Goal: Find contact information: Find contact information

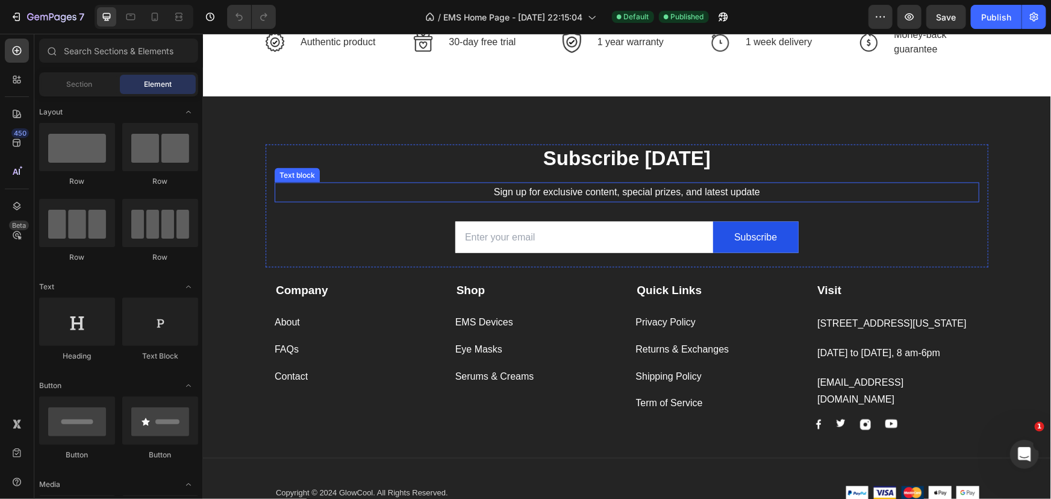
scroll to position [799, 0]
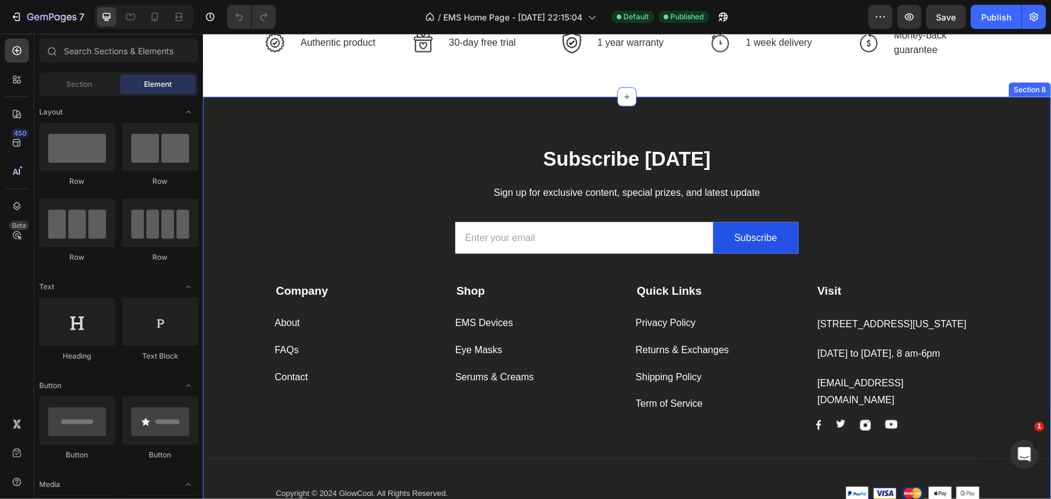
click at [228, 124] on div "Subscribe Today Heading Sign up for exclusive content, special prizes, and late…" at bounding box center [626, 307] width 848 height 422
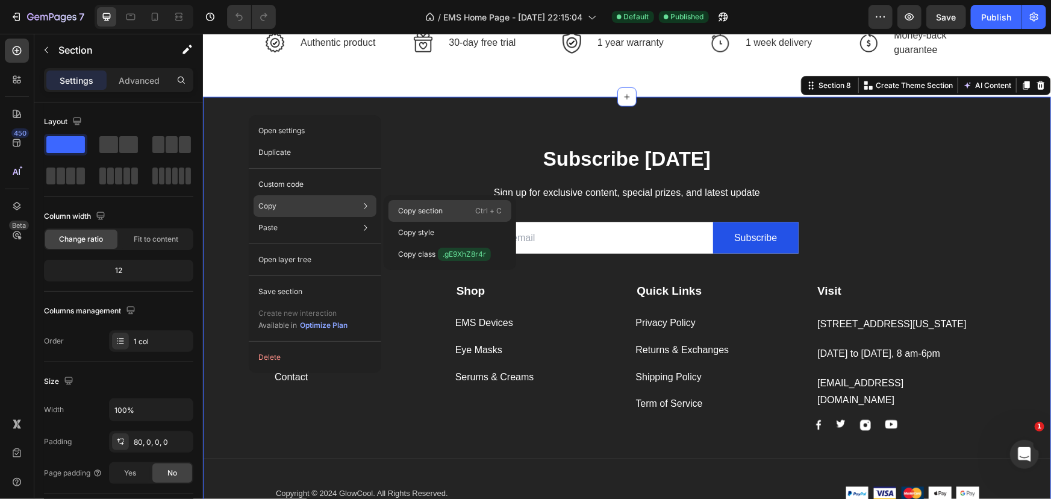
drag, startPoint x: 408, startPoint y: 204, endPoint x: 205, endPoint y: 170, distance: 206.3
click at [408, 222] on div "Copy section Ctrl + C" at bounding box center [450, 233] width 123 height 22
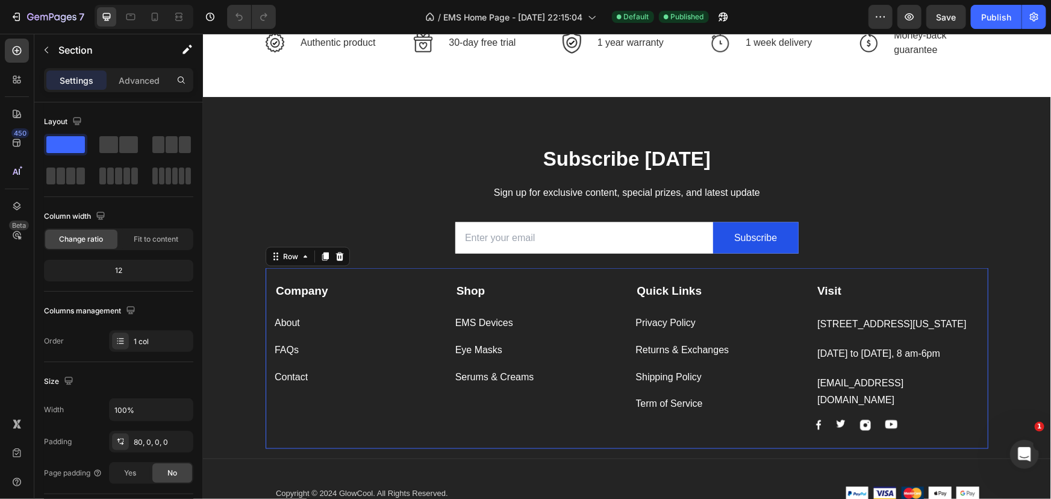
click at [376, 408] on div "Company Text block About Button FAQs Button Contact Button" at bounding box center [355, 356] width 163 height 148
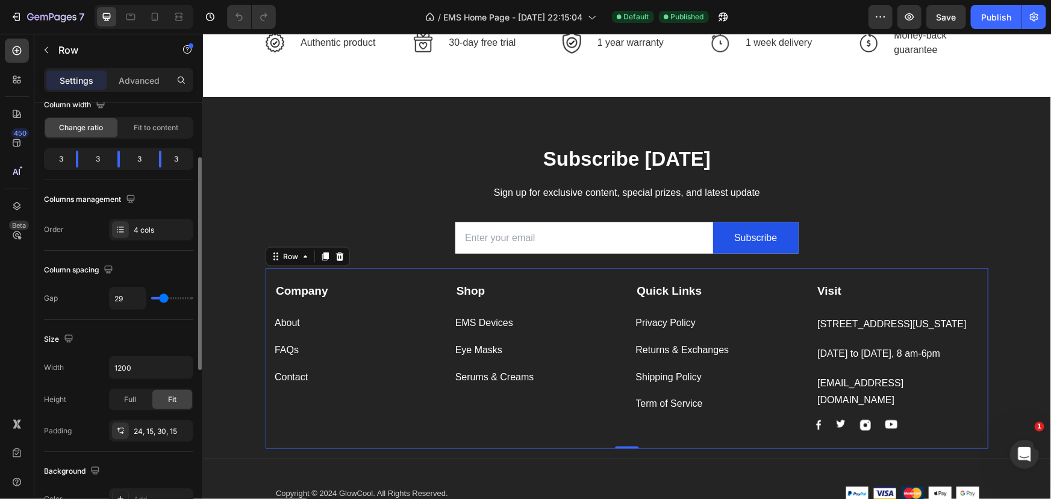
scroll to position [0, 0]
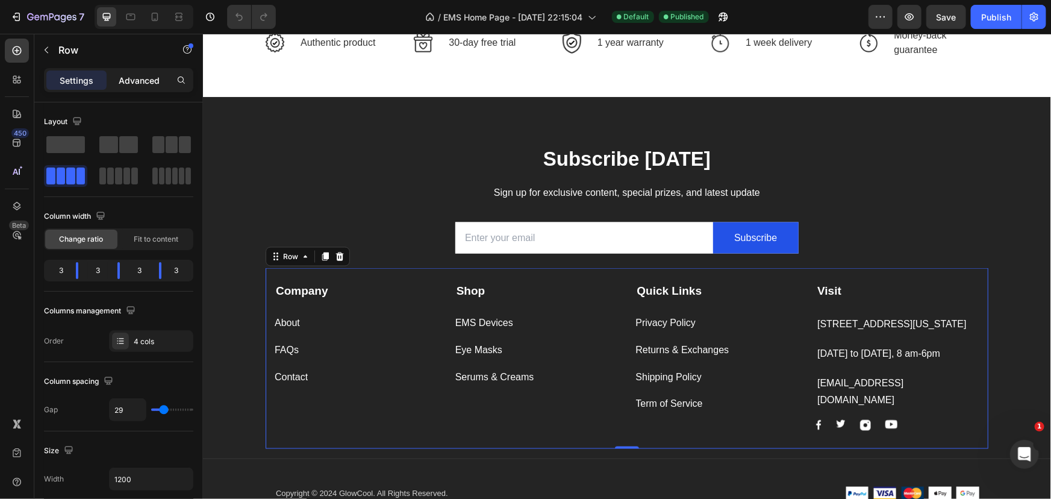
click at [130, 80] on p "Advanced" at bounding box center [139, 80] width 41 height 13
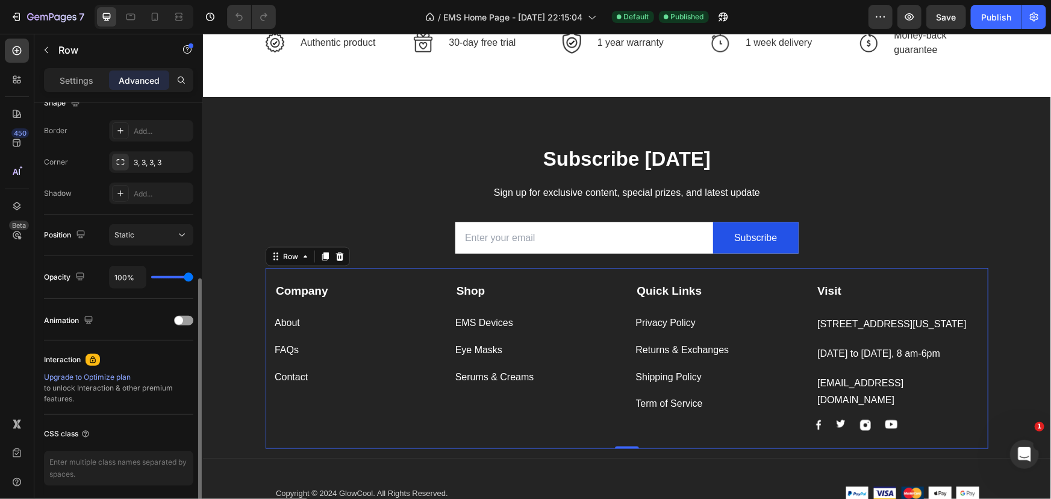
scroll to position [372, 0]
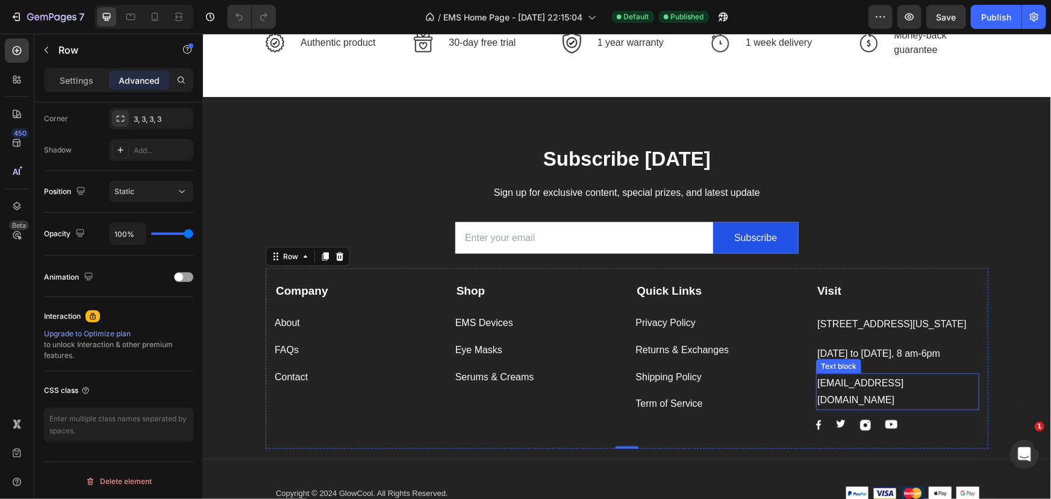
click at [838, 402] on p "support@glowcool.shop" at bounding box center [897, 391] width 161 height 35
